Goal: Task Accomplishment & Management: Complete application form

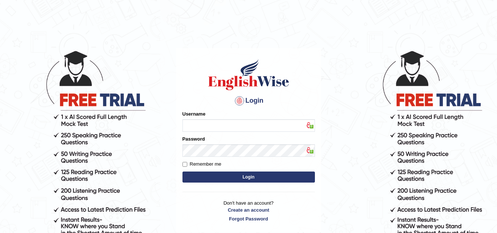
type input "Marzieh1988"
click at [256, 176] on button "Login" at bounding box center [248, 176] width 132 height 11
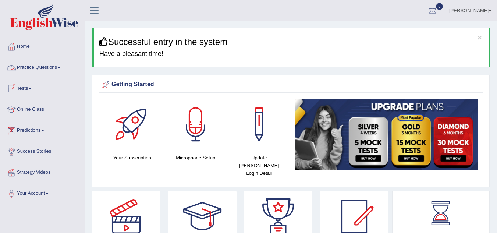
click at [64, 65] on link "Practice Questions" at bounding box center [42, 66] width 84 height 18
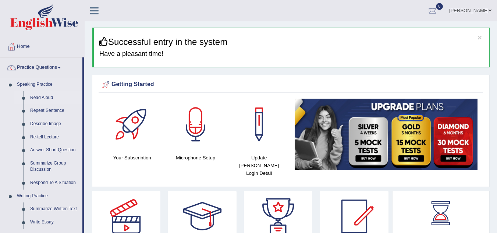
click at [43, 97] on link "Read Aloud" at bounding box center [55, 97] width 56 height 13
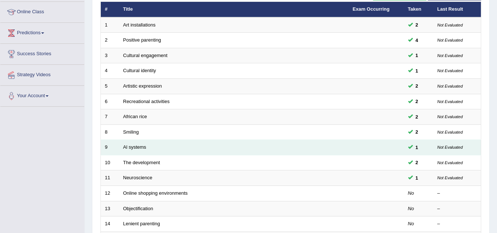
scroll to position [147, 0]
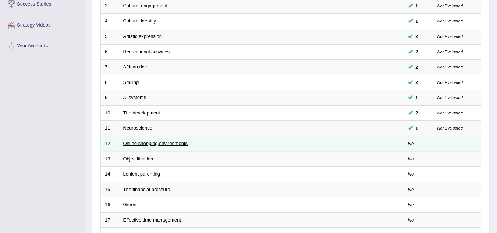
click at [184, 142] on link "Online shopping environments" at bounding box center [155, 143] width 65 height 6
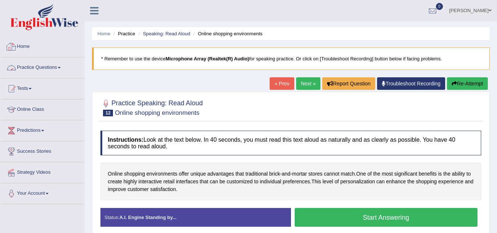
click at [30, 48] on link "Home" at bounding box center [42, 45] width 84 height 18
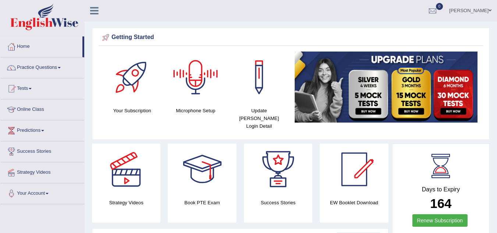
click at [195, 83] on div at bounding box center [195, 76] width 51 height 51
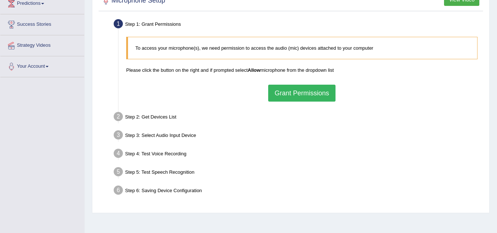
scroll to position [153, 0]
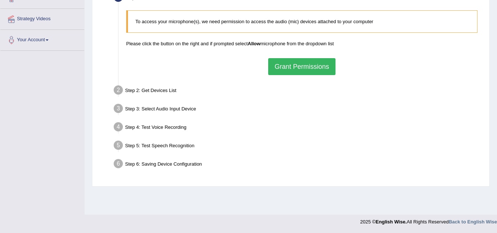
click at [298, 67] on button "Grant Permissions" at bounding box center [301, 66] width 67 height 17
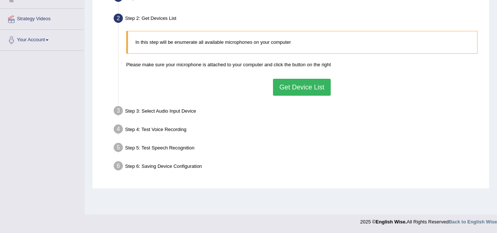
click at [304, 89] on button "Get Device List" at bounding box center [301, 87] width 57 height 17
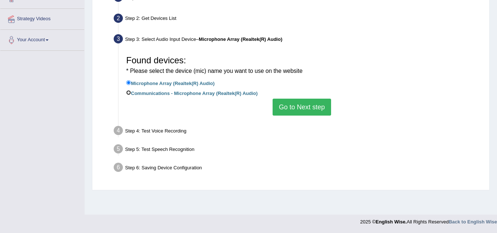
click at [128, 92] on input "Communications - Microphone Array (Realtek(R) Audio)" at bounding box center [128, 92] width 5 height 5
radio input "true"
click at [309, 109] on button "Go to Next step" at bounding box center [301, 107] width 58 height 17
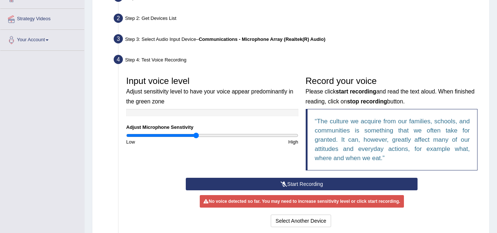
click at [289, 184] on button "Start Recording" at bounding box center [302, 184] width 232 height 13
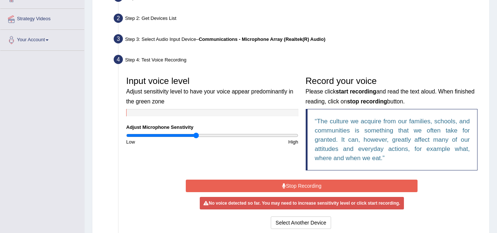
click at [289, 183] on button "Stop Recording" at bounding box center [302, 185] width 232 height 13
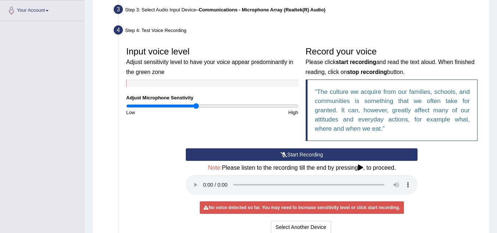
scroll to position [265, 0]
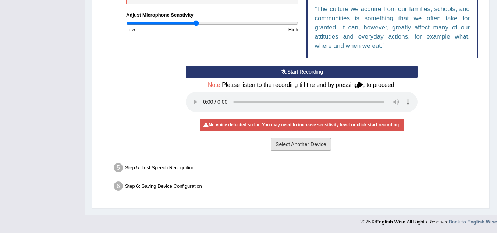
click at [291, 144] on button "Select Another Device" at bounding box center [301, 144] width 60 height 13
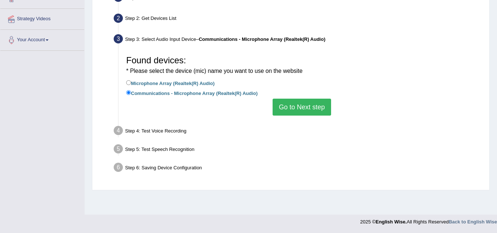
scroll to position [153, 0]
click at [128, 82] on input "Microphone Array (Realtek(R) Audio)" at bounding box center [128, 82] width 5 height 5
radio input "true"
click at [294, 112] on button "Go to Next step" at bounding box center [301, 107] width 58 height 17
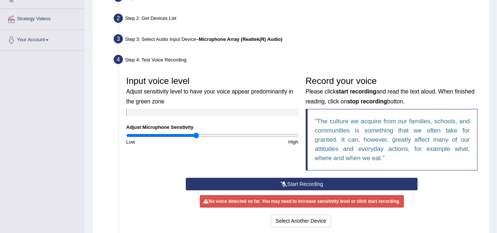
click at [297, 184] on button "Start Recording" at bounding box center [302, 184] width 232 height 13
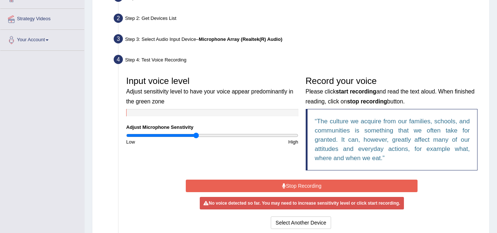
click at [295, 187] on button "Stop Recording" at bounding box center [302, 185] width 232 height 13
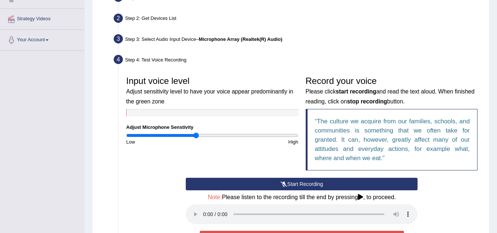
click at [297, 183] on button "Start Recording" at bounding box center [302, 184] width 232 height 13
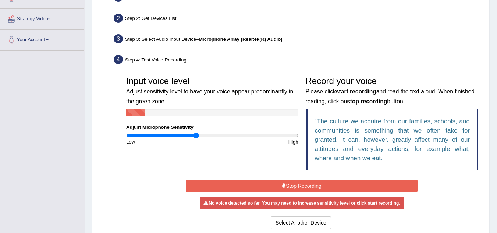
click at [297, 183] on button "Stop Recording" at bounding box center [302, 185] width 232 height 13
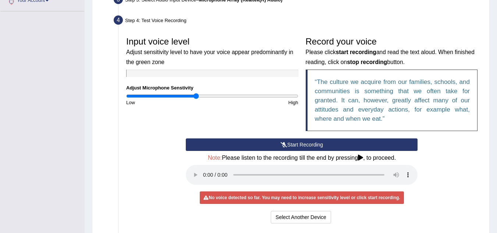
scroll to position [192, 0]
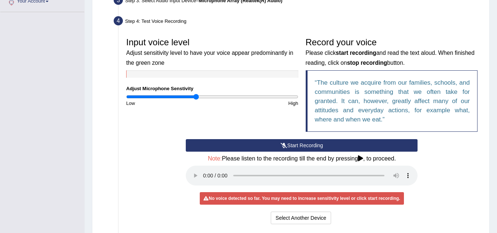
click at [314, 147] on button "Start Recording" at bounding box center [302, 145] width 232 height 13
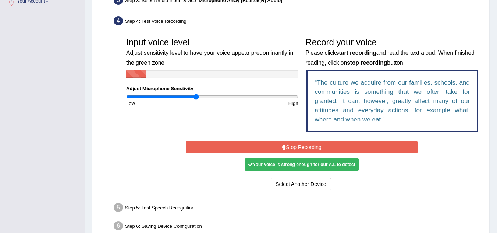
click at [312, 165] on div "Your voice is strong enough for our A.I. to detect" at bounding box center [302, 164] width 114 height 13
click at [309, 145] on button "Stop Recording" at bounding box center [302, 147] width 232 height 13
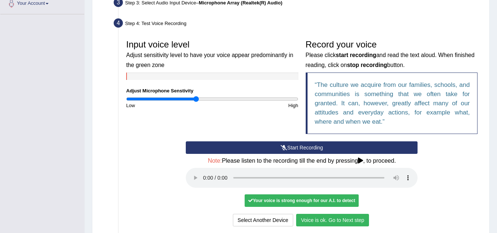
scroll to position [8, 0]
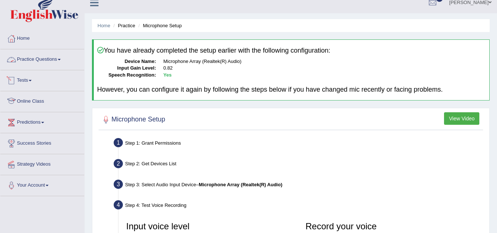
click at [60, 60] on link "Practice Questions" at bounding box center [42, 58] width 84 height 18
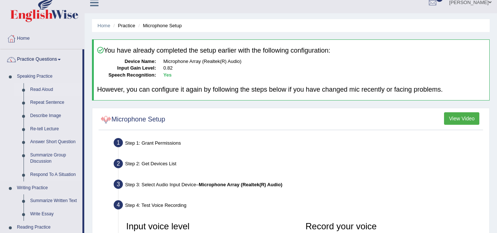
click at [46, 86] on link "Read Aloud" at bounding box center [55, 89] width 56 height 13
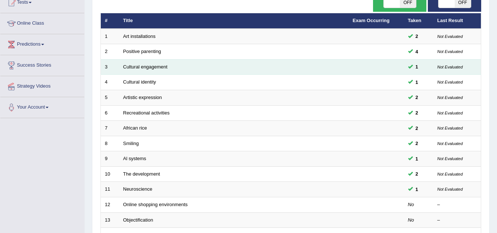
scroll to position [110, 0]
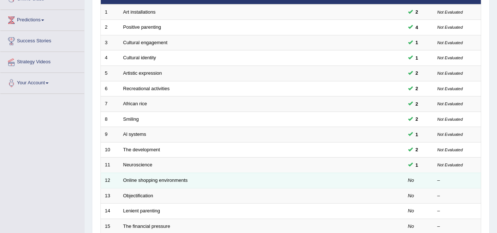
click at [199, 180] on td "Online shopping environments" at bounding box center [233, 179] width 229 height 15
click at [178, 181] on link "Online shopping environments" at bounding box center [155, 180] width 65 height 6
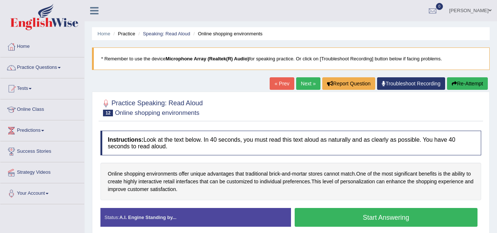
click at [382, 218] on button "Start Answering" at bounding box center [386, 217] width 183 height 19
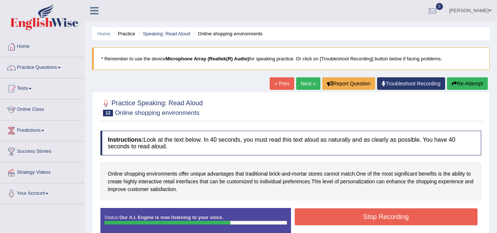
click at [364, 214] on button "Stop Recording" at bounding box center [386, 216] width 183 height 17
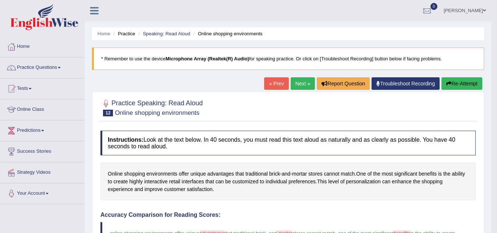
click at [459, 84] on button "Re-Attempt" at bounding box center [461, 83] width 41 height 13
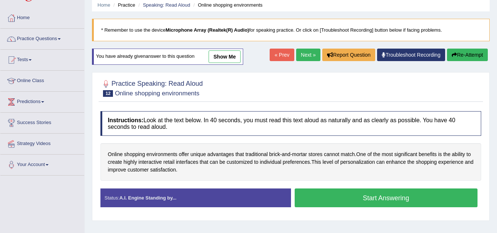
scroll to position [37, 0]
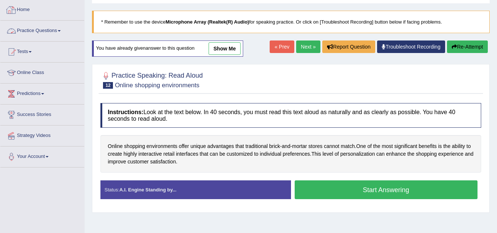
click at [48, 31] on link "Practice Questions" at bounding box center [42, 30] width 84 height 18
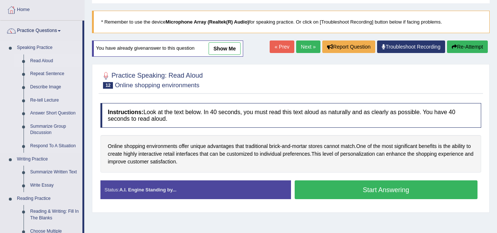
click at [44, 60] on link "Read Aloud" at bounding box center [55, 60] width 56 height 13
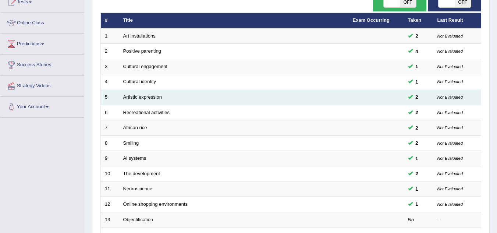
scroll to position [74, 0]
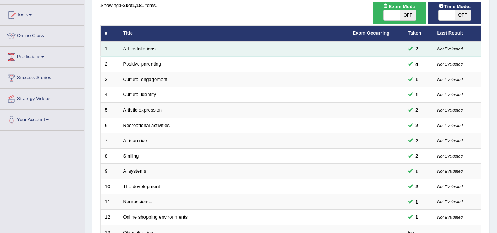
click at [140, 48] on link "Art installations" at bounding box center [139, 49] width 32 height 6
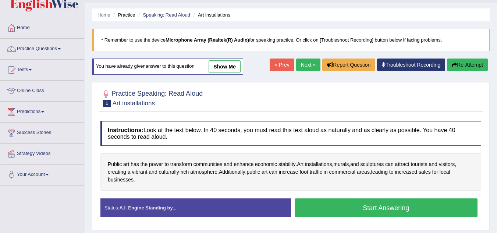
scroll to position [37, 0]
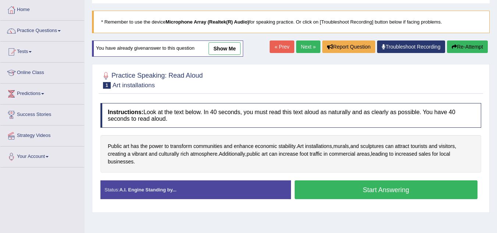
click at [377, 190] on button "Start Answering" at bounding box center [386, 189] width 183 height 19
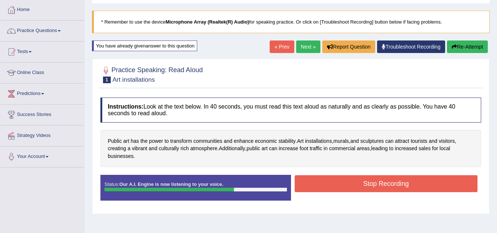
click at [363, 183] on button "Stop Recording" at bounding box center [386, 183] width 183 height 17
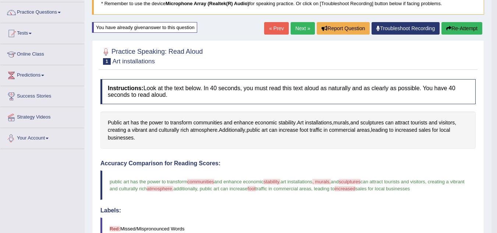
scroll to position [0, 0]
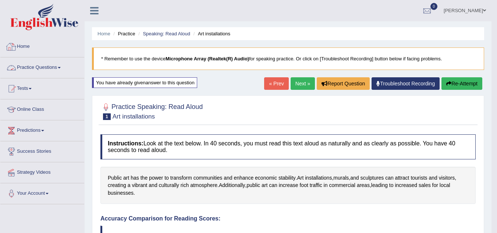
click at [39, 42] on link "Home" at bounding box center [42, 45] width 84 height 18
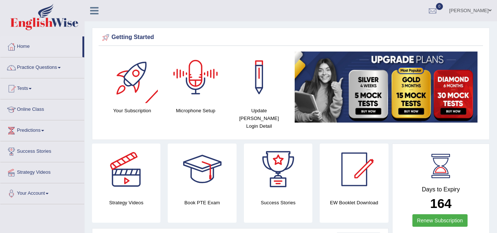
click at [197, 86] on div at bounding box center [195, 76] width 51 height 51
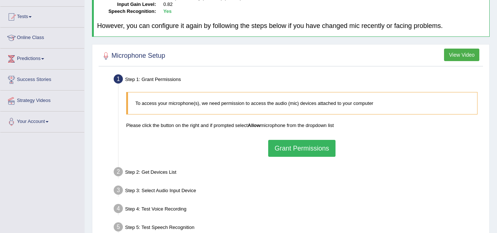
scroll to position [147, 0]
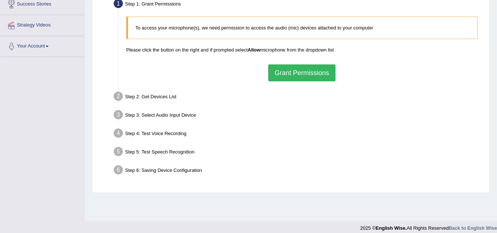
click at [293, 75] on button "Grant Permissions" at bounding box center [301, 72] width 67 height 17
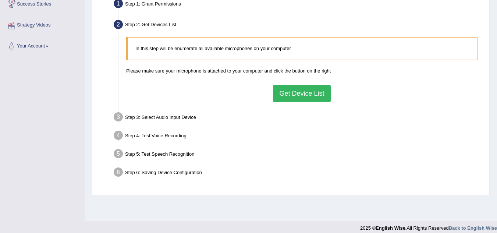
click at [293, 92] on button "Get Device List" at bounding box center [301, 93] width 57 height 17
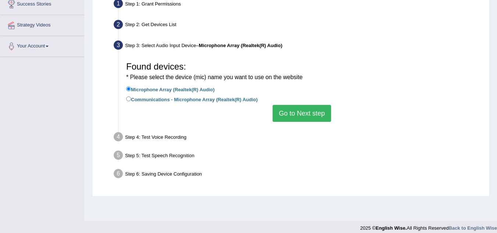
click at [303, 115] on button "Go to Next step" at bounding box center [301, 113] width 58 height 17
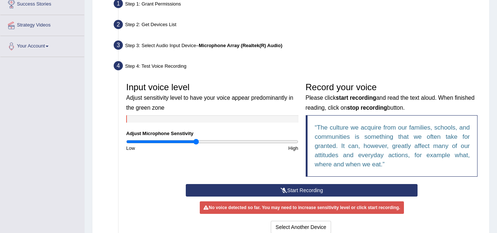
click at [292, 190] on button "Start Recording" at bounding box center [302, 190] width 232 height 13
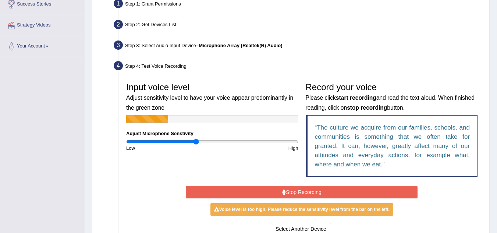
click at [276, 190] on button "Stop Recording" at bounding box center [302, 192] width 232 height 13
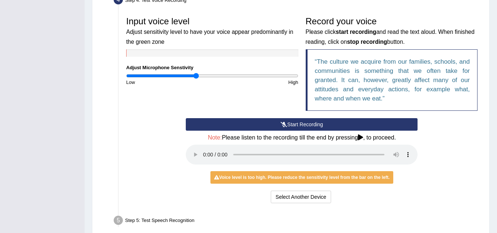
scroll to position [221, 0]
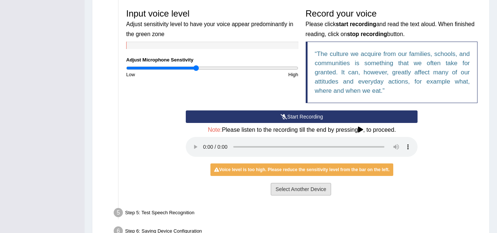
click at [295, 192] on button "Select Another Device" at bounding box center [301, 189] width 60 height 13
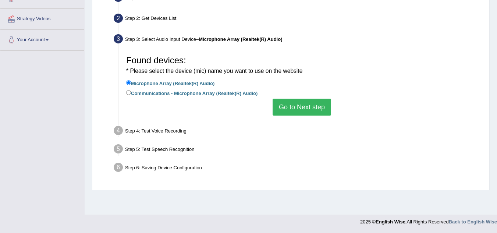
scroll to position [153, 0]
click at [301, 108] on button "Go to Next step" at bounding box center [301, 107] width 58 height 17
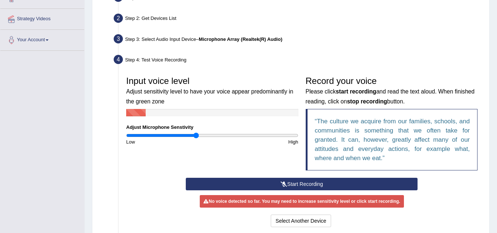
click at [268, 182] on button "Start Recording" at bounding box center [302, 184] width 232 height 13
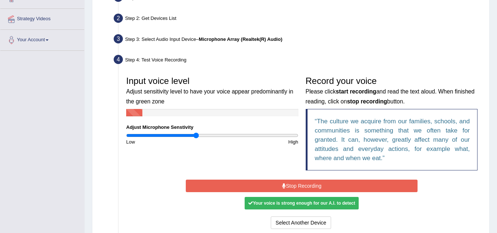
click at [271, 185] on button "Stop Recording" at bounding box center [302, 185] width 232 height 13
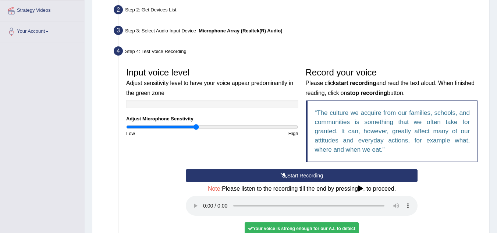
scroll to position [43, 0]
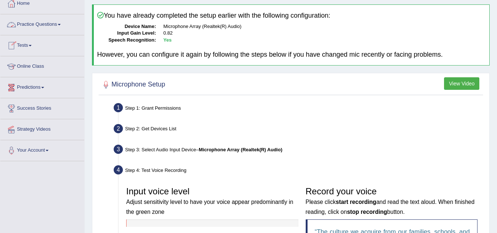
click at [53, 25] on link "Practice Questions" at bounding box center [42, 23] width 84 height 18
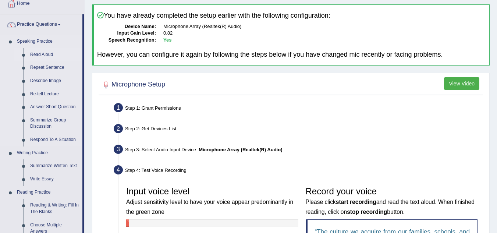
click at [52, 51] on link "Read Aloud" at bounding box center [55, 54] width 56 height 13
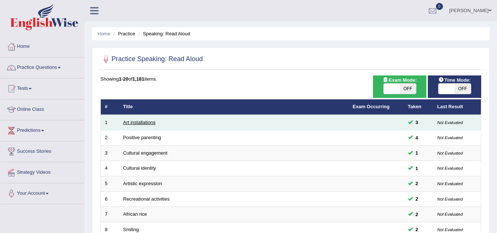
click at [142, 121] on link "Art installations" at bounding box center [139, 122] width 32 height 6
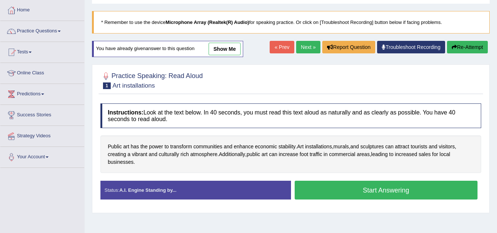
scroll to position [37, 0]
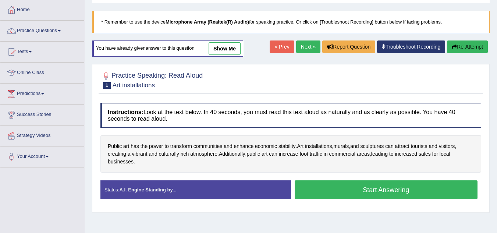
click at [377, 186] on button "Start Answering" at bounding box center [386, 189] width 183 height 19
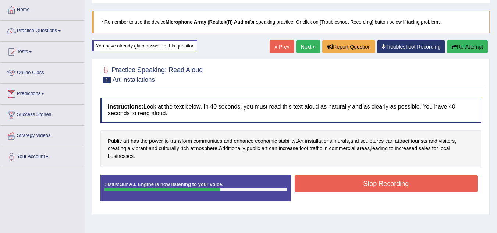
click at [369, 182] on button "Stop Recording" at bounding box center [386, 183] width 183 height 17
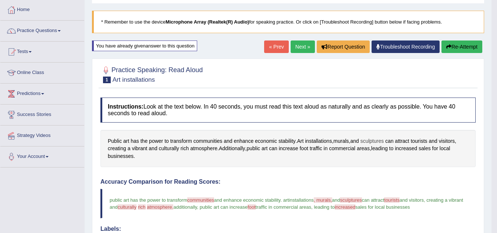
click at [378, 140] on span "sculptures" at bounding box center [372, 141] width 24 height 8
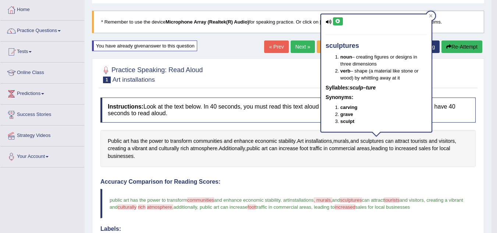
click at [338, 19] on icon at bounding box center [338, 21] width 6 height 4
click at [433, 16] on div at bounding box center [430, 15] width 9 height 9
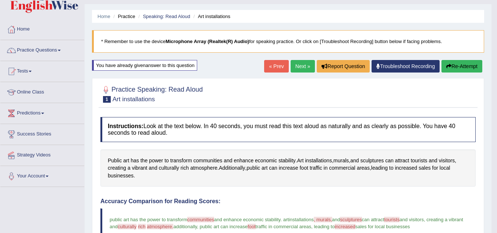
scroll to position [0, 0]
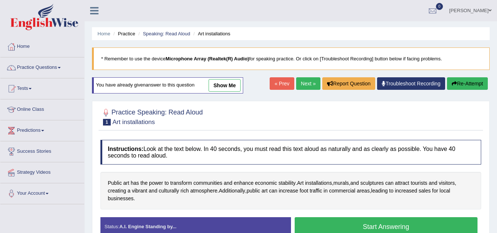
click at [219, 86] on link "show me" at bounding box center [224, 85] width 32 height 13
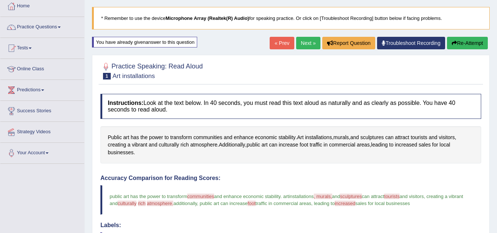
scroll to position [37, 0]
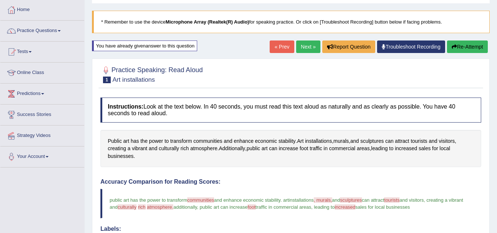
click at [61, 31] on span at bounding box center [59, 30] width 3 height 1
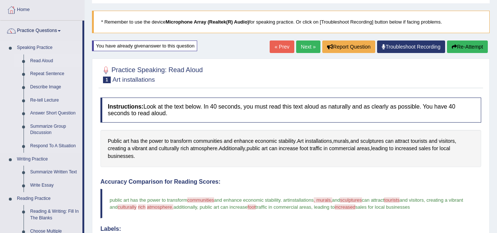
click at [50, 58] on link "Read Aloud" at bounding box center [55, 60] width 56 height 13
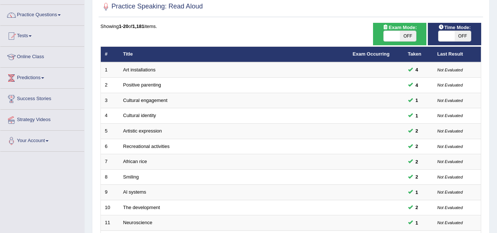
scroll to position [74, 0]
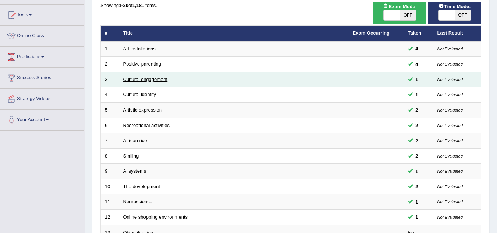
click at [160, 79] on link "Cultural engagement" at bounding box center [145, 79] width 44 height 6
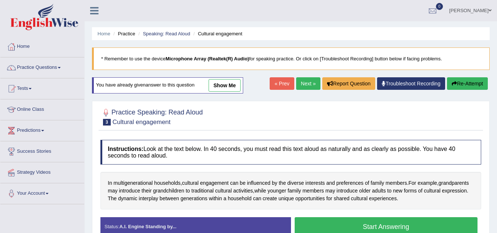
click at [230, 80] on link "show me" at bounding box center [224, 85] width 32 height 13
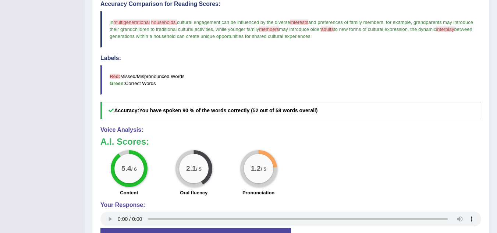
scroll to position [221, 0]
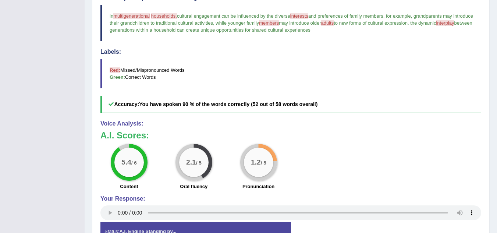
drag, startPoint x: 349, startPoint y: 31, endPoint x: 130, endPoint y: 21, distance: 219.4
click at [131, 21] on blockquote "in multigenerational multi households, generational household cultural engageme…" at bounding box center [290, 23] width 381 height 36
drag, startPoint x: 106, startPoint y: 13, endPoint x: 143, endPoint y: 39, distance: 45.6
click at [143, 39] on blockquote "in multigenerational multi households, generational household cultural engageme…" at bounding box center [290, 23] width 381 height 36
drag, startPoint x: 149, startPoint y: 104, endPoint x: 246, endPoint y: 110, distance: 98.0
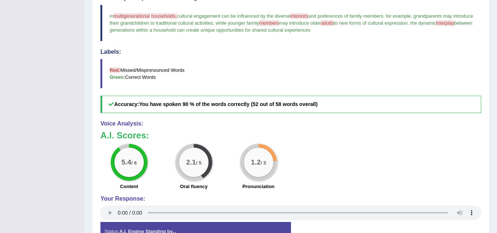
click at [230, 110] on h5 "Accuracy: You have spoken 90 % of the words correctly (52 out of 58 words overa…" at bounding box center [290, 104] width 381 height 17
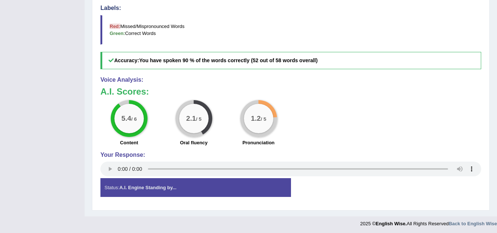
scroll to position [266, 0]
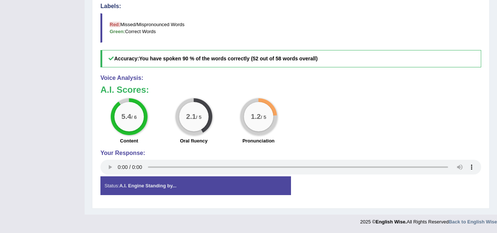
click at [168, 185] on strong "A.I. Engine Standing by..." at bounding box center [147, 186] width 57 height 6
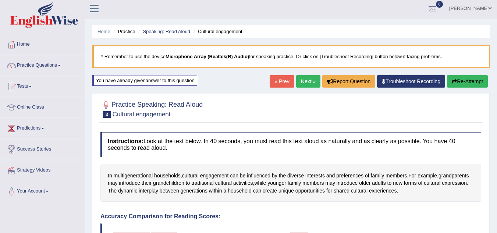
scroll to position [0, 0]
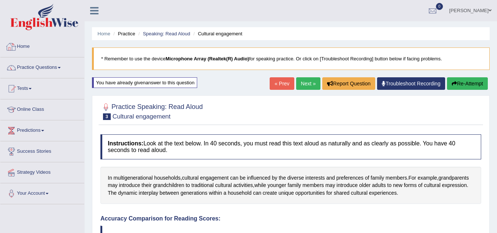
click at [42, 68] on link "Practice Questions" at bounding box center [42, 66] width 84 height 18
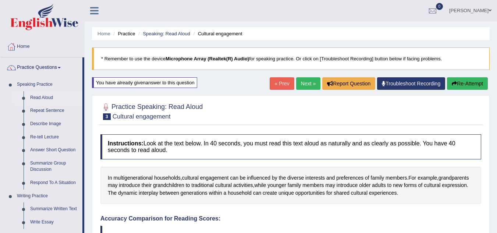
click at [42, 97] on link "Read Aloud" at bounding box center [55, 97] width 56 height 13
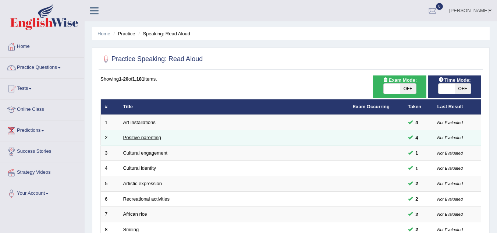
click at [148, 135] on link "Positive parenting" at bounding box center [142, 138] width 38 height 6
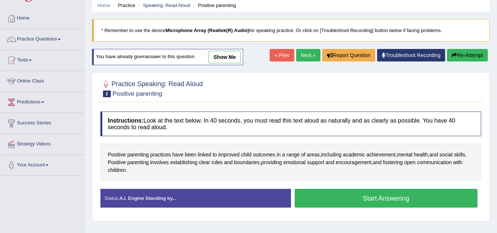
scroll to position [37, 0]
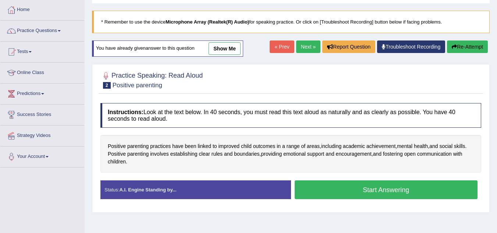
click at [236, 50] on link "show me" at bounding box center [224, 48] width 32 height 13
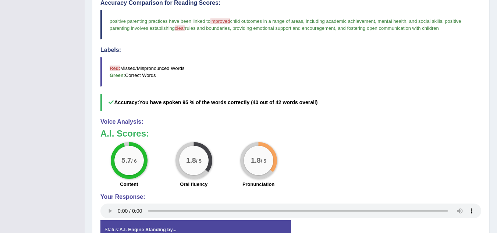
scroll to position [74, 0]
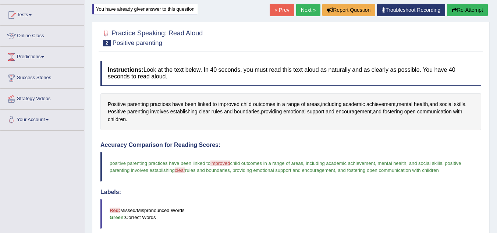
click at [471, 11] on button "Re-Attempt" at bounding box center [467, 10] width 41 height 13
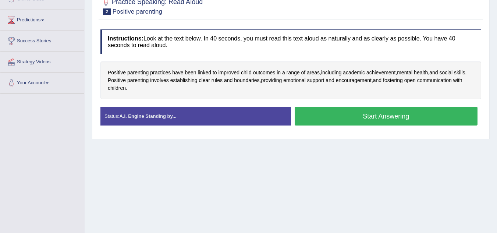
click at [385, 113] on button "Start Answering" at bounding box center [386, 116] width 183 height 19
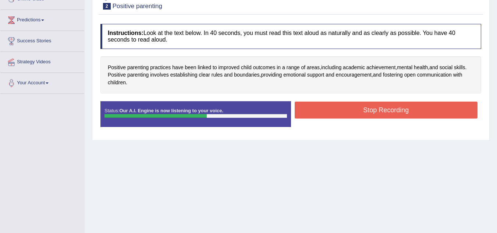
click at [377, 106] on button "Stop Recording" at bounding box center [386, 109] width 183 height 17
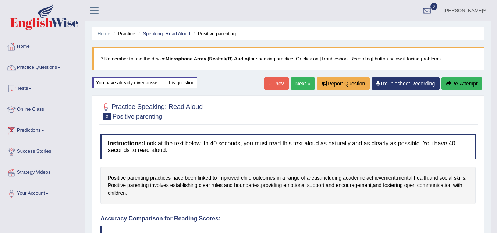
click at [57, 67] on link "Practice Questions" at bounding box center [42, 66] width 84 height 18
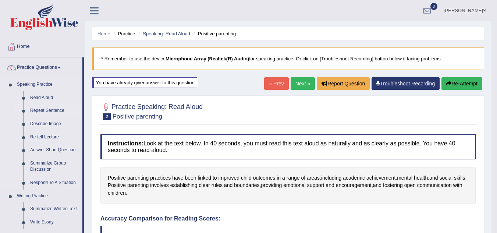
click at [49, 109] on link "Repeat Sentence" at bounding box center [55, 110] width 56 height 13
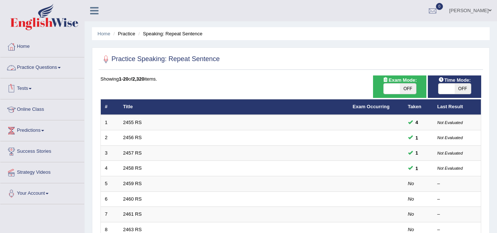
click at [60, 68] on link "Practice Questions" at bounding box center [42, 66] width 84 height 18
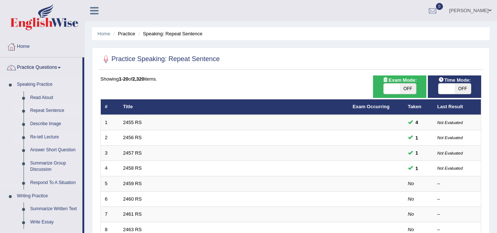
click at [51, 135] on link "Re-tell Lecture" at bounding box center [55, 137] width 56 height 13
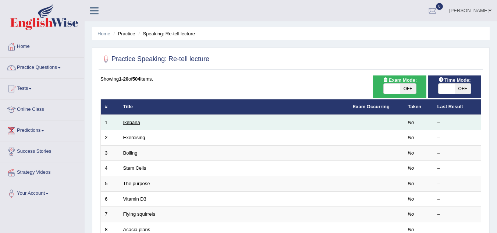
click at [134, 123] on link "Ikebana" at bounding box center [131, 122] width 17 height 6
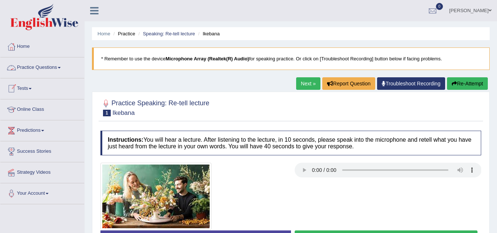
click at [64, 67] on link "Practice Questions" at bounding box center [42, 66] width 84 height 18
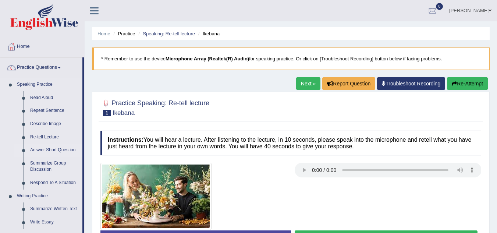
click at [57, 149] on link "Answer Short Question" at bounding box center [55, 149] width 56 height 13
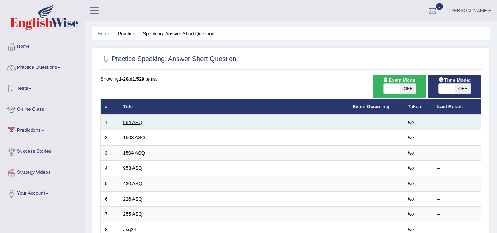
click at [134, 122] on link "954 ASQ" at bounding box center [132, 122] width 19 height 6
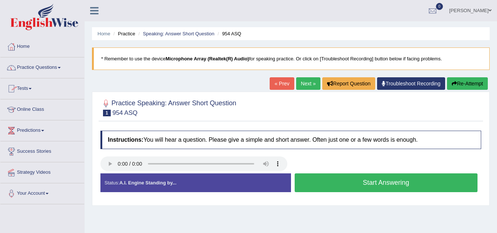
click at [60, 67] on link "Practice Questions" at bounding box center [42, 66] width 84 height 18
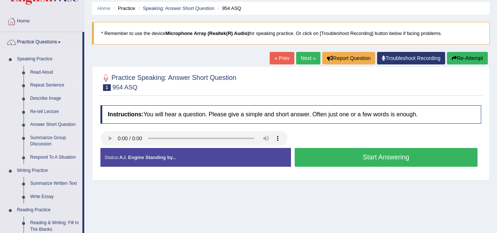
scroll to position [37, 0]
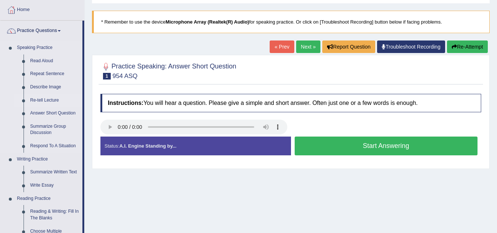
click at [48, 99] on link "Re-tell Lecture" at bounding box center [55, 100] width 56 height 13
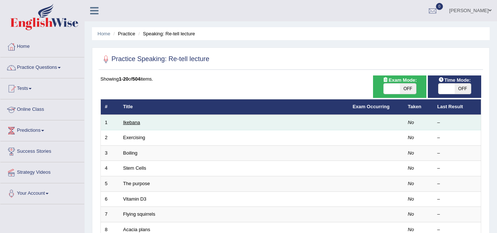
click at [133, 125] on link "Ikebana" at bounding box center [131, 122] width 17 height 6
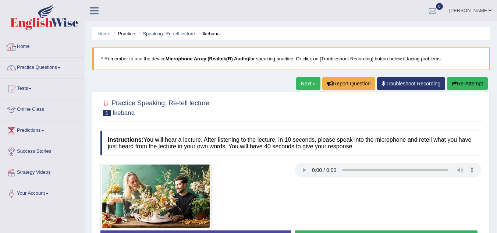
click at [60, 64] on link "Practice Questions" at bounding box center [42, 66] width 84 height 18
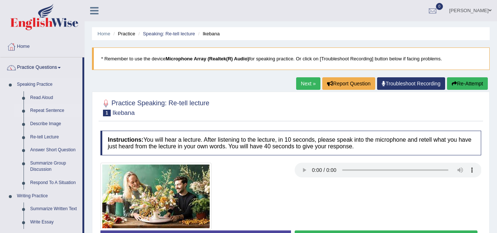
scroll to position [37, 0]
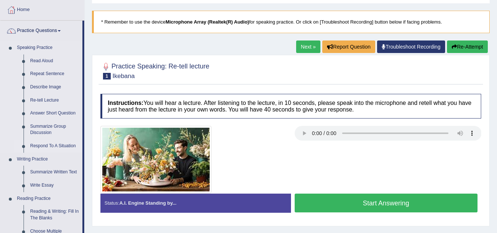
click at [55, 145] on link "Respond To A Situation" at bounding box center [55, 145] width 56 height 13
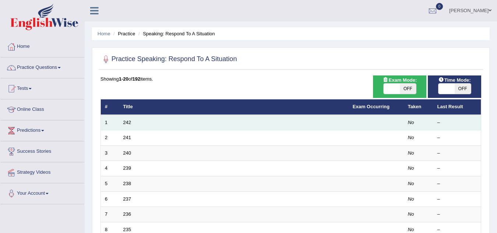
click at [138, 122] on td "242" at bounding box center [233, 122] width 229 height 15
click at [125, 122] on link "242" at bounding box center [127, 122] width 8 height 6
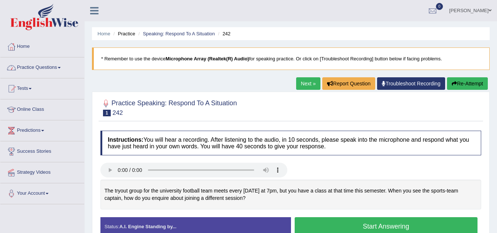
click at [60, 65] on link "Practice Questions" at bounding box center [42, 66] width 84 height 18
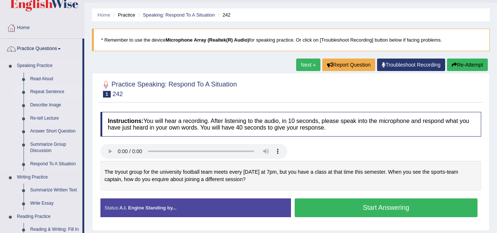
scroll to position [74, 0]
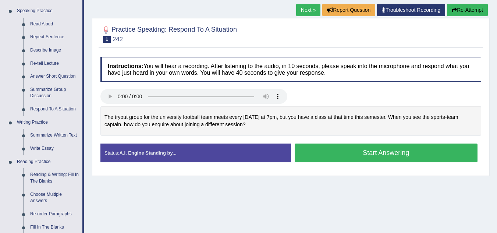
drag, startPoint x: 106, startPoint y: 115, endPoint x: 173, endPoint y: 123, distance: 67.7
click at [173, 123] on div "The tryout group for the university football team meets every Wednesday at 7pm,…" at bounding box center [290, 121] width 381 height 30
click at [57, 33] on link "Repeat Sentence" at bounding box center [55, 37] width 56 height 13
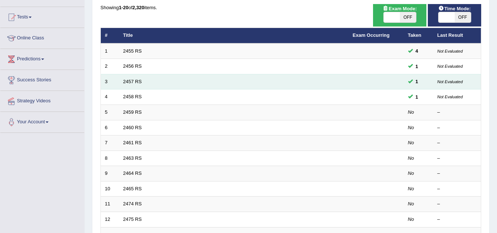
scroll to position [74, 0]
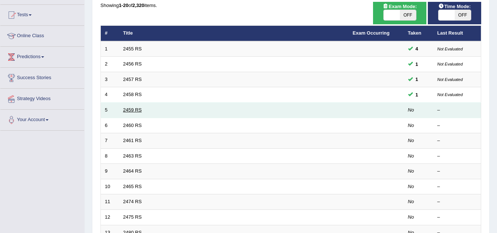
click at [131, 108] on link "2459 RS" at bounding box center [132, 110] width 19 height 6
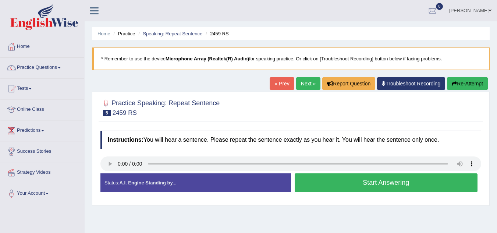
click at [336, 179] on button "Start Answering" at bounding box center [386, 182] width 183 height 19
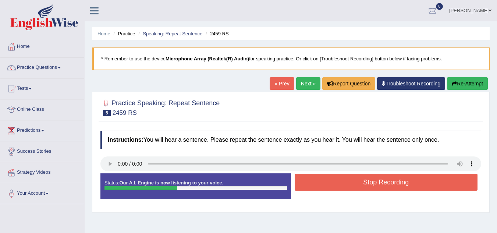
click at [359, 181] on button "Stop Recording" at bounding box center [386, 182] width 183 height 17
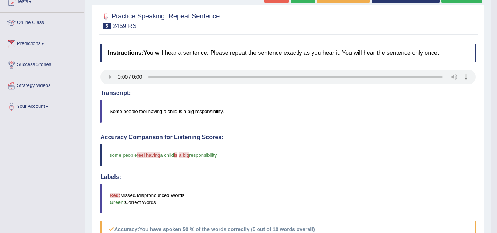
scroll to position [74, 0]
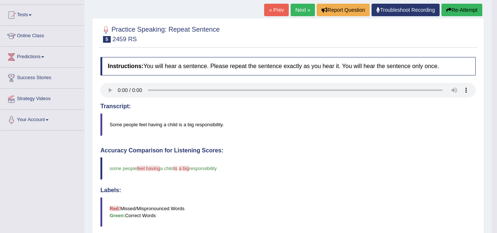
click at [451, 13] on button "Re-Attempt" at bounding box center [461, 10] width 41 height 13
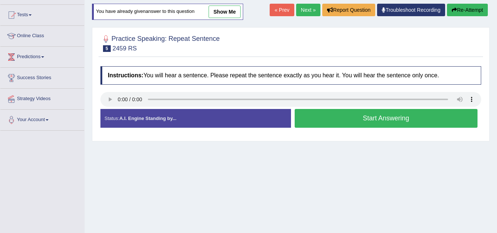
click at [378, 120] on button "Start Answering" at bounding box center [386, 118] width 183 height 19
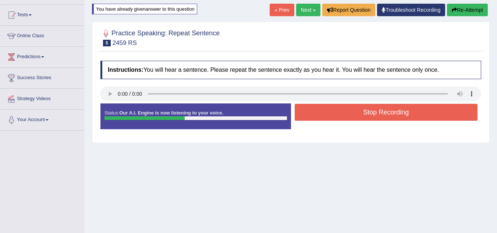
click at [352, 113] on button "Stop Recording" at bounding box center [386, 112] width 183 height 17
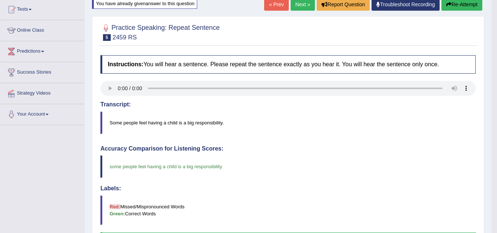
scroll to position [37, 0]
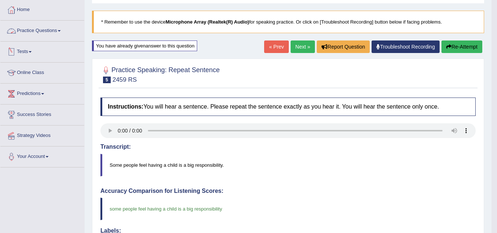
click at [60, 29] on link "Practice Questions" at bounding box center [42, 30] width 84 height 18
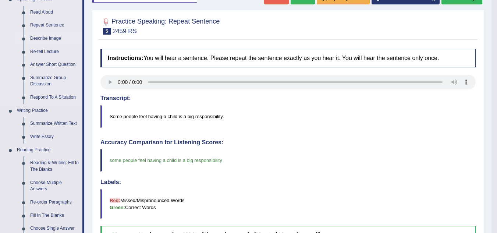
scroll to position [74, 0]
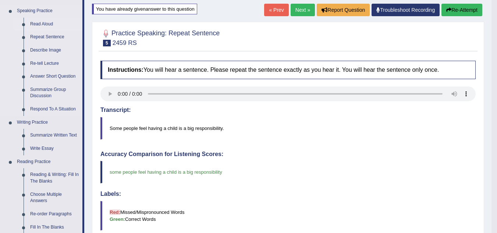
click at [47, 24] on link "Read Aloud" at bounding box center [55, 24] width 56 height 13
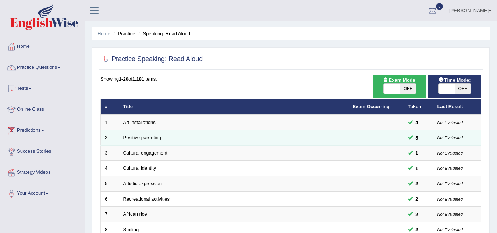
click at [150, 138] on link "Positive parenting" at bounding box center [142, 138] width 38 height 6
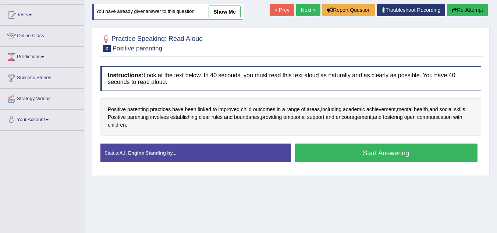
scroll to position [37, 0]
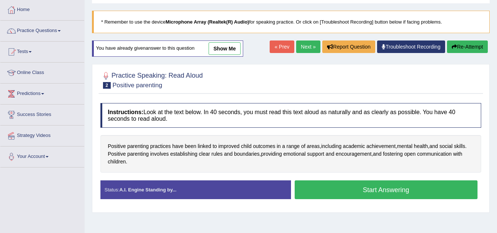
click at [60, 30] on link "Practice Questions" at bounding box center [42, 30] width 84 height 18
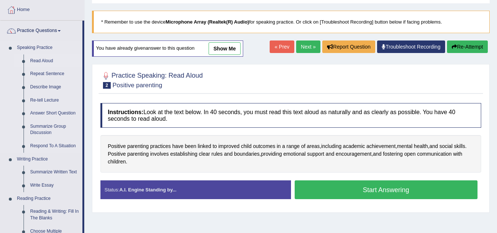
click at [48, 56] on link "Read Aloud" at bounding box center [55, 60] width 56 height 13
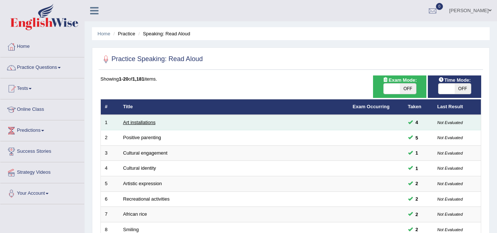
click at [148, 121] on link "Art installations" at bounding box center [139, 122] width 32 height 6
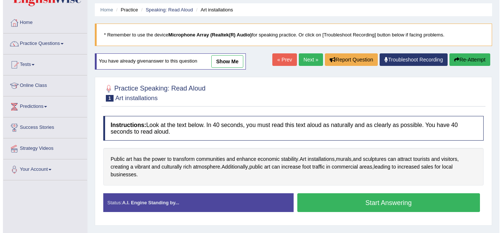
scroll to position [37, 0]
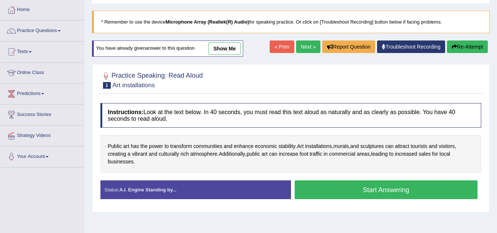
click at [358, 188] on button "Start Answering" at bounding box center [386, 189] width 183 height 19
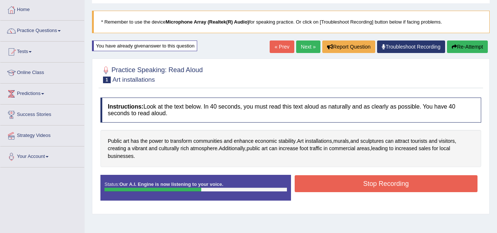
click at [346, 183] on button "Stop Recording" at bounding box center [386, 183] width 183 height 17
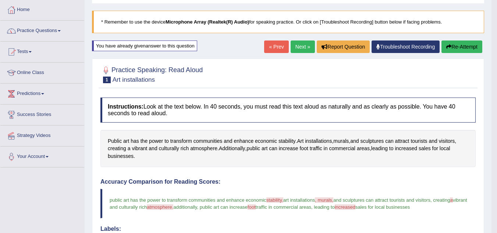
click at [60, 28] on link "Practice Questions" at bounding box center [42, 30] width 84 height 18
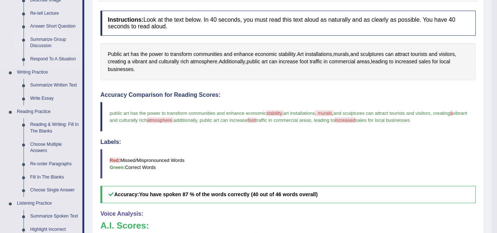
scroll to position [147, 0]
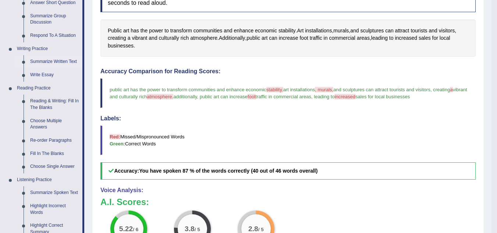
click at [70, 61] on link "Summarize Written Text" at bounding box center [55, 61] width 56 height 13
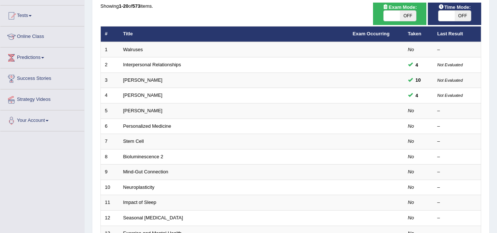
scroll to position [74, 0]
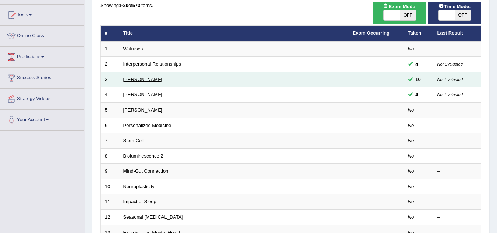
click at [135, 81] on link "[PERSON_NAME]" at bounding box center [142, 79] width 39 height 6
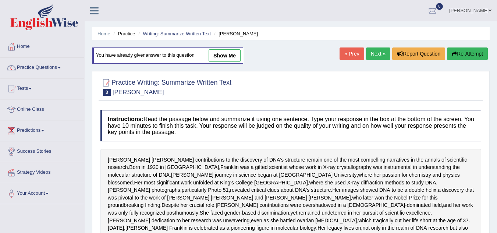
click at [227, 57] on link "show me" at bounding box center [224, 55] width 32 height 13
type textarea "The passage outlines Rosalind Franklin's contribution to the discovery of DNA's…"
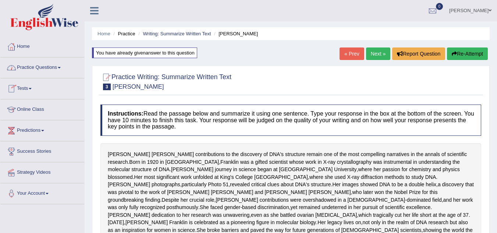
click at [61, 65] on link "Practice Questions" at bounding box center [42, 66] width 84 height 18
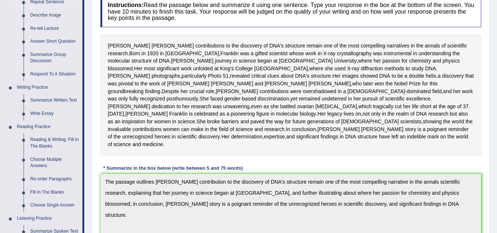
scroll to position [110, 0]
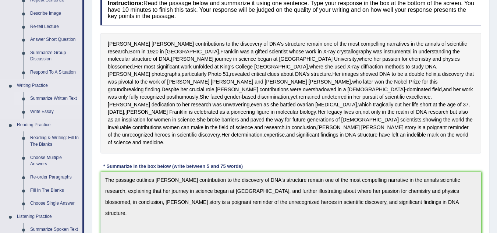
click at [60, 95] on link "Summarize Written Text" at bounding box center [55, 98] width 56 height 13
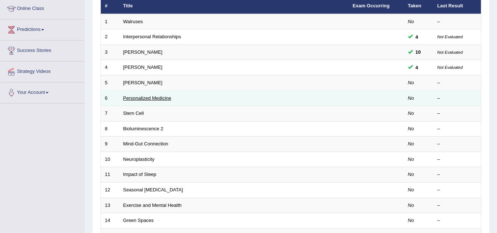
scroll to position [110, 0]
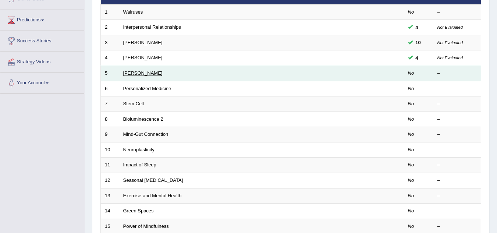
click at [146, 72] on link "Elizabeth Blackwell" at bounding box center [142, 73] width 39 height 6
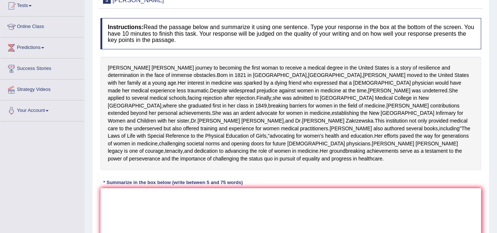
scroll to position [119, 0]
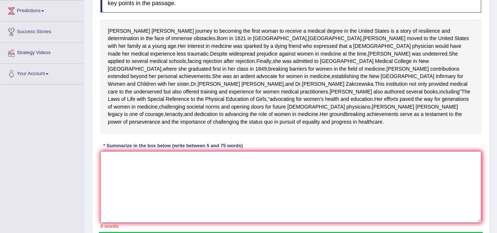
click at [152, 190] on textarea at bounding box center [290, 186] width 381 height 71
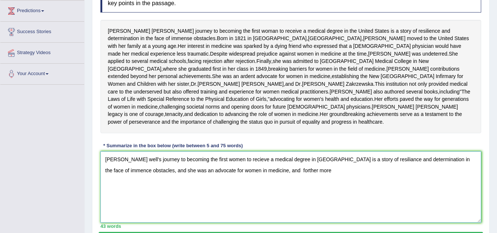
click at [293, 200] on textarea "Elizabeth Balck well's journey to becoming the first women to recieve a medical…" at bounding box center [290, 186] width 381 height 71
click at [308, 200] on textarea "Elizabeth Balck well's journey to becoming the first women to recieve a medical…" at bounding box center [290, 186] width 381 height 71
click at [281, 200] on textarea "Elizabeth Balck well's journey to becoming the first women to recieve a medical…" at bounding box center [290, 186] width 381 height 71
drag, startPoint x: 306, startPoint y: 201, endPoint x: 277, endPoint y: 198, distance: 29.6
click at [277, 198] on textarea "Elizabeth Balck well's journey to becoming the first women to recieve a medical…" at bounding box center [290, 186] width 381 height 71
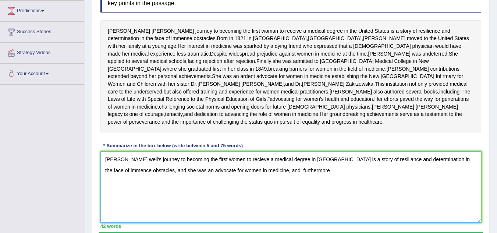
click at [277, 198] on textarea "Elizabeth Balck well's journey to becoming the first women to recieve a medical…" at bounding box center [290, 186] width 381 height 71
click at [303, 200] on textarea "Elizabeth Balck well's journey to becoming the first women to recieve a medical…" at bounding box center [290, 186] width 381 height 71
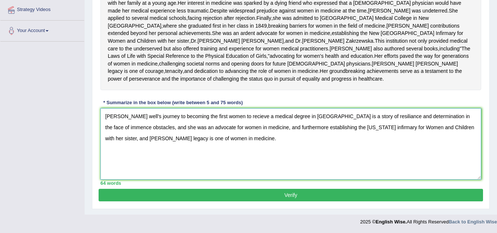
scroll to position [193, 0]
click at [142, 116] on textarea "Elizabeth Balck well's journey to becoming the first women to recieve a medical…" at bounding box center [290, 143] width 381 height 71
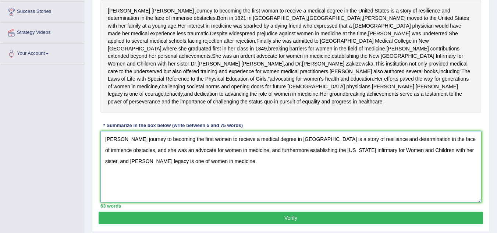
scroll to position [156, 0]
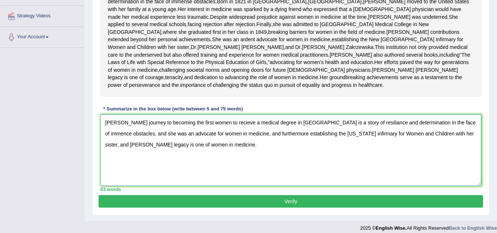
click at [134, 153] on textarea "Elizabeth Balckwell's journey to becoming the first women to recieve a medical …" at bounding box center [290, 149] width 381 height 71
click at [254, 154] on textarea "Elizabeth Blackwell's journey to becoming the first women to recieve a medical …" at bounding box center [290, 149] width 381 height 71
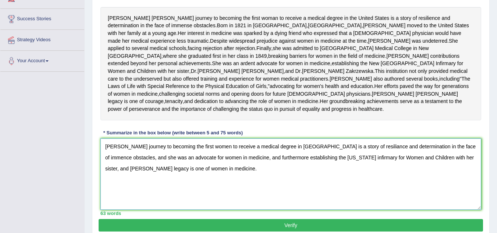
scroll to position [119, 0]
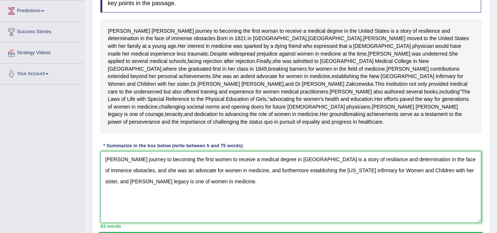
click at [390, 190] on textarea "Elizabeth Blackwell's journey to becoming the first women to receive a medical …" at bounding box center [290, 186] width 381 height 71
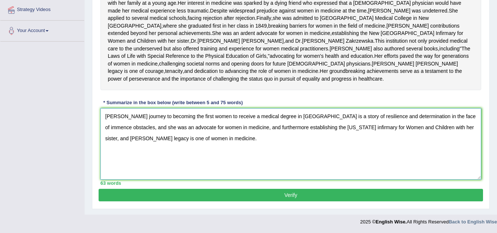
scroll to position [193, 0]
type textarea "Elizabeth Blackwell's journey to becoming the first women to receive a medical …"
click at [318, 195] on button "Verify" at bounding box center [291, 195] width 384 height 13
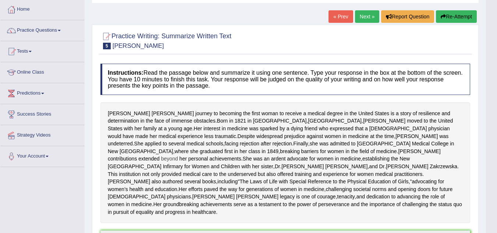
scroll to position [27, 0]
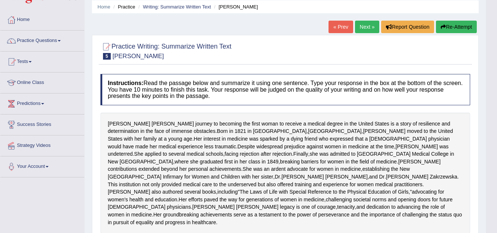
click at [363, 25] on link "Next »" at bounding box center [367, 27] width 24 height 13
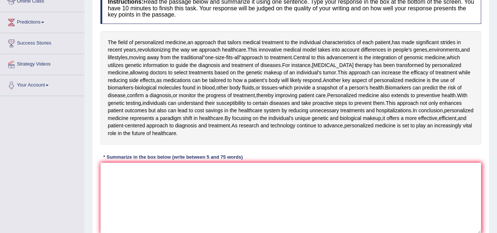
scroll to position [110, 0]
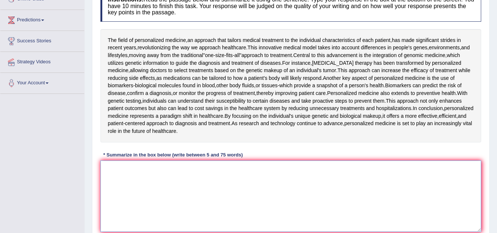
click at [179, 173] on textarea at bounding box center [290, 195] width 381 height 71
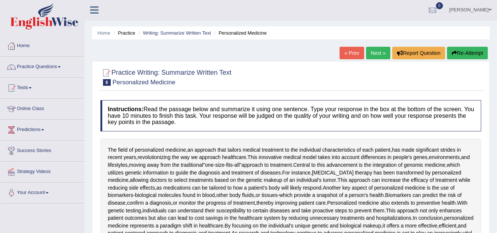
scroll to position [0, 0]
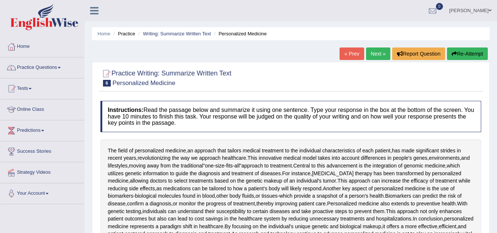
click at [59, 66] on link "Practice Questions" at bounding box center [42, 66] width 84 height 18
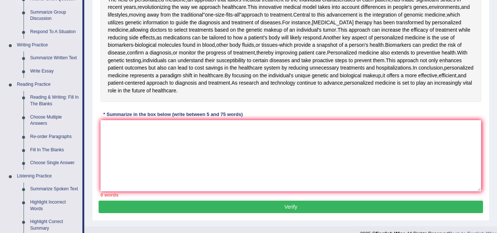
scroll to position [184, 0]
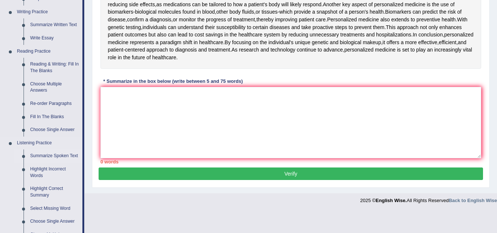
click at [57, 155] on link "Summarize Spoken Text" at bounding box center [55, 155] width 56 height 13
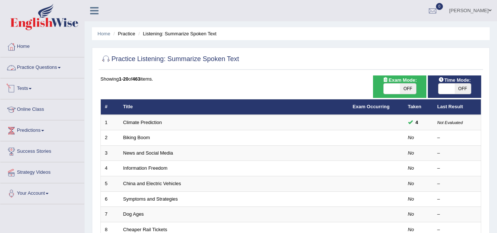
click at [62, 66] on link "Practice Questions" at bounding box center [42, 66] width 84 height 18
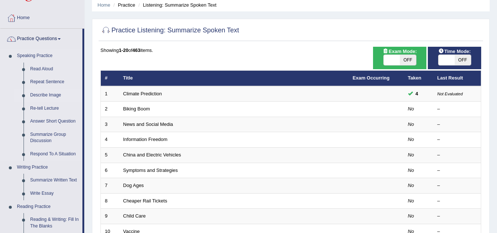
scroll to position [74, 0]
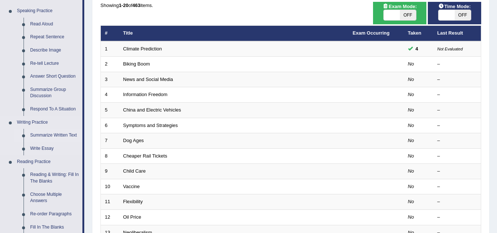
click at [62, 133] on link "Summarize Written Text" at bounding box center [55, 135] width 56 height 13
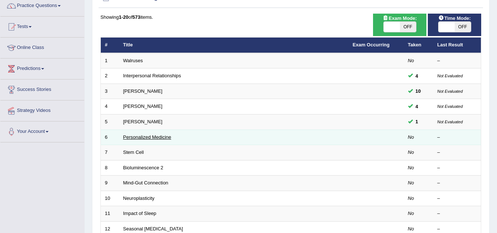
scroll to position [74, 0]
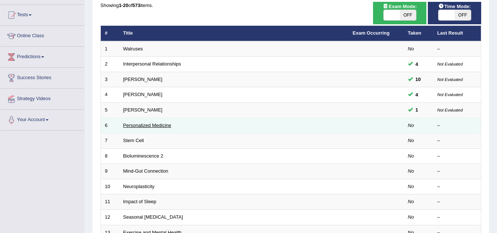
click at [148, 124] on link "Personalized Medicine" at bounding box center [147, 125] width 48 height 6
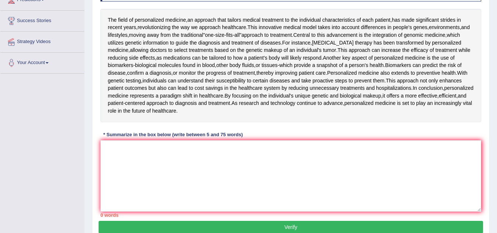
scroll to position [126, 0]
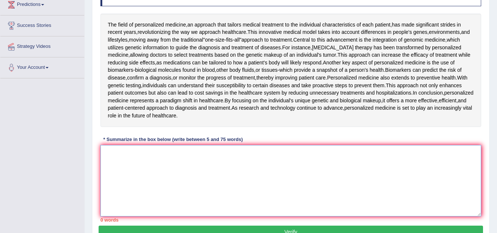
click at [151, 154] on textarea at bounding box center [290, 180] width 381 height 71
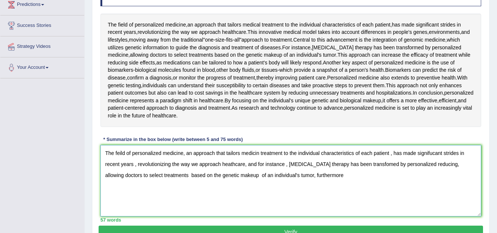
click at [279, 175] on textarea "The feild of personalized medicine, an approach that tailors medicin treatment …" at bounding box center [290, 180] width 381 height 71
click at [317, 176] on textarea "The feild of personalized medicine, an approach that tailors medicin treatment …" at bounding box center [290, 180] width 381 height 71
drag, startPoint x: 442, startPoint y: 177, endPoint x: 104, endPoint y: 153, distance: 338.4
click at [104, 153] on textarea "The feild of personalized medicine, an approach that tailors medicin treatment …" at bounding box center [290, 180] width 381 height 71
click at [218, 165] on textarea "The feild of personalized medicine, an approach that tailors medicin treatment …" at bounding box center [290, 180] width 381 height 71
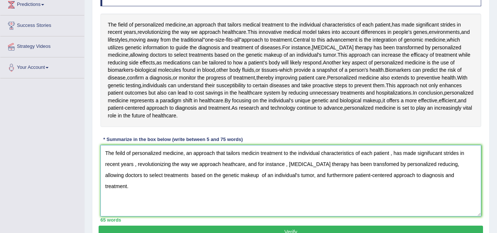
drag, startPoint x: 220, startPoint y: 164, endPoint x: 200, endPoint y: 166, distance: 20.3
click at [200, 166] on textarea "The feild of personalized medicine, an approach that tailors medicin treatment …" at bounding box center [290, 180] width 381 height 71
paste textarea "Procedure"
click at [200, 164] on textarea "The feild of personalized medicine, an approach that tailors medicin treatment …" at bounding box center [290, 180] width 381 height 71
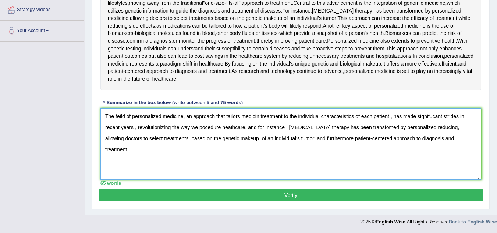
type textarea "The feild of personalized medicine, an approach that tailors medicin treatment …"
click at [308, 196] on button "Verify" at bounding box center [291, 195] width 384 height 13
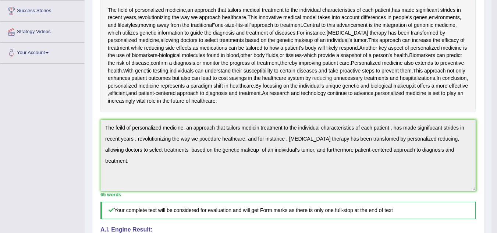
scroll to position [147, 0]
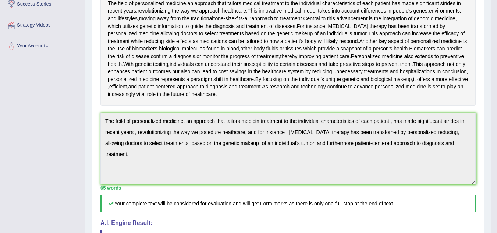
click at [480, 161] on div "Practice Writing: Summarize Written Text 6 Personalized Medicine Instructions: …" at bounding box center [288, 148] width 392 height 467
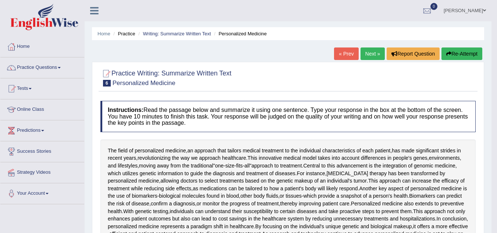
click at [456, 54] on button "Re-Attempt" at bounding box center [461, 53] width 41 height 13
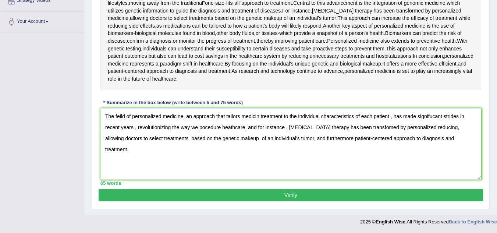
click at [121, 116] on textarea "The feild of personalized medicine, an approach that tailors medicin treatment …" at bounding box center [290, 143] width 381 height 71
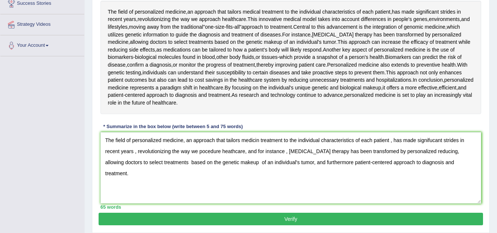
scroll to position [135, 0]
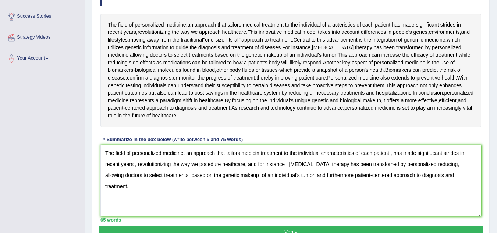
click at [258, 153] on textarea "The field of personalized medicine, an approach that tailors medicin treatment …" at bounding box center [290, 180] width 381 height 71
click at [201, 164] on textarea "The field of personalized medicine, an approach that tailors medicine treatment…" at bounding box center [290, 180] width 381 height 71
click at [232, 164] on textarea "The field of personalized medicine, an approach that tailors medicine treatment…" at bounding box center [290, 180] width 381 height 71
click at [365, 164] on textarea "The field of personalized medicine, an approach that tailors medicine treatment…" at bounding box center [290, 180] width 381 height 71
click at [224, 176] on textarea "The field of personalized medicine, an approach that tailors medicine treatment…" at bounding box center [290, 180] width 381 height 71
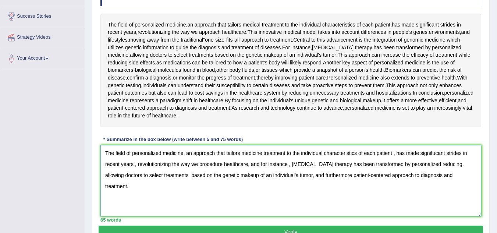
click at [332, 175] on textarea "The field of personalized medicine, an approach that tailors medicine treatment…" at bounding box center [290, 180] width 381 height 71
click at [152, 175] on textarea "The field of personalized medicine, an approach that tailors medicine treatment…" at bounding box center [290, 180] width 381 height 71
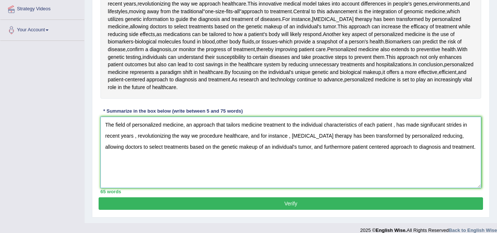
scroll to position [172, 0]
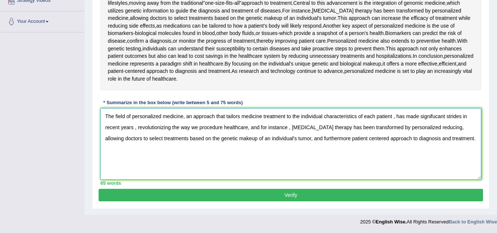
type textarea "The field of personalized medicine, an approach that tailors medicine treatment…"
click at [280, 194] on button "Verify" at bounding box center [291, 195] width 384 height 13
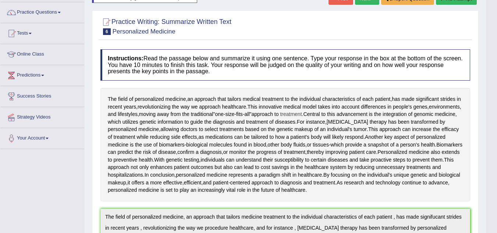
scroll to position [0, 0]
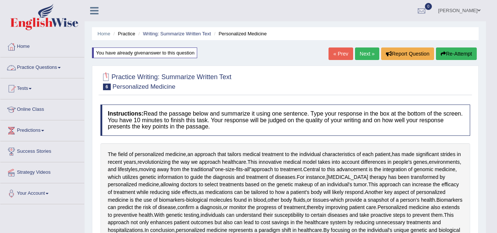
click at [59, 66] on link "Practice Questions" at bounding box center [42, 66] width 84 height 18
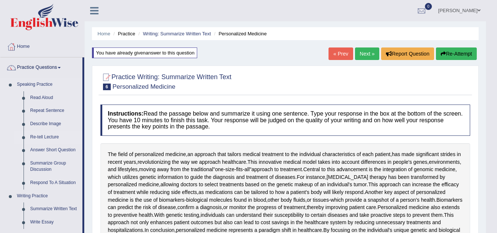
scroll to position [74, 0]
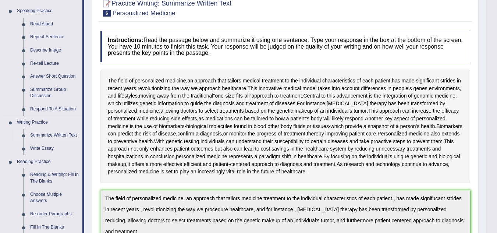
click at [52, 133] on link "Summarize Written Text" at bounding box center [55, 135] width 56 height 13
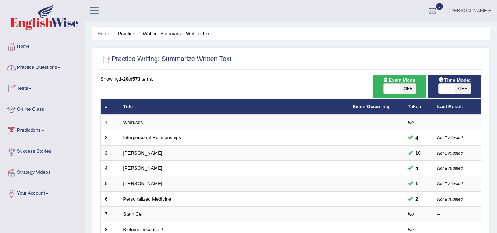
click at [61, 64] on link "Practice Questions" at bounding box center [42, 66] width 84 height 18
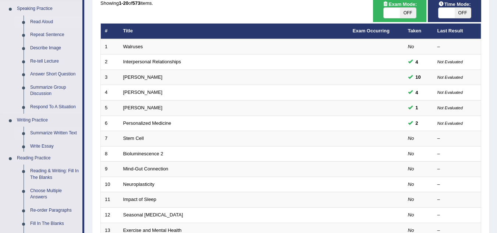
scroll to position [147, 0]
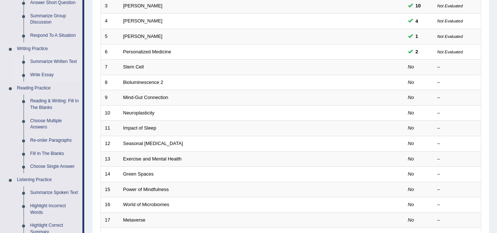
click at [46, 74] on link "Write Essay" at bounding box center [55, 74] width 56 height 13
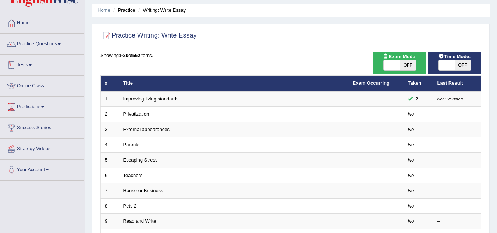
scroll to position [37, 0]
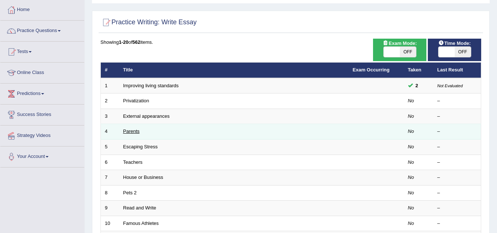
click at [135, 130] on link "Parents" at bounding box center [131, 131] width 17 height 6
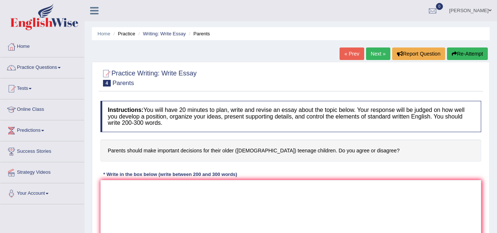
drag, startPoint x: 106, startPoint y: 151, endPoint x: 179, endPoint y: 151, distance: 73.5
click at [179, 151] on h4 "Parents should make important decisions for their older ([DEMOGRAPHIC_DATA]) te…" at bounding box center [290, 150] width 381 height 22
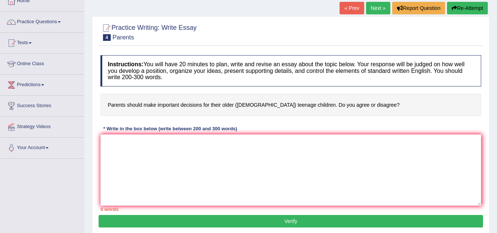
scroll to position [110, 0]
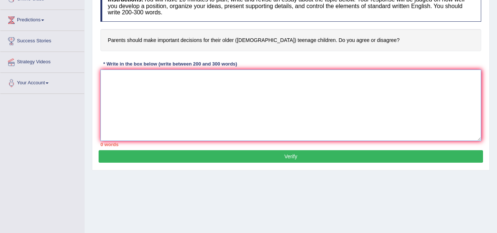
click at [130, 85] on textarea at bounding box center [290, 104] width 381 height 71
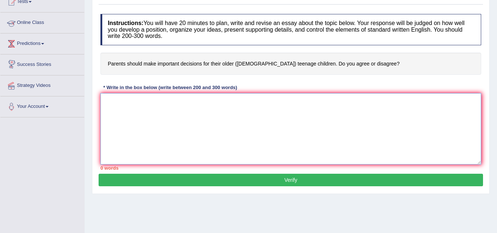
scroll to position [74, 0]
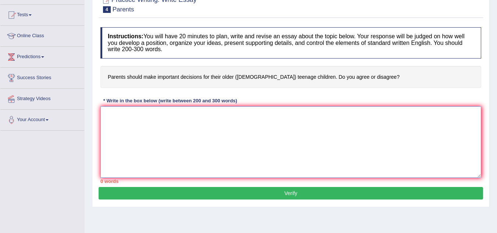
type textarea "i"
click at [143, 113] on textarea "I agree with that statement" at bounding box center [290, 141] width 381 height 71
click at [142, 115] on textarea "I agree with that the statement" at bounding box center [290, 141] width 381 height 71
click at [167, 115] on textarea "I agree with the statement" at bounding box center [290, 141] width 381 height 71
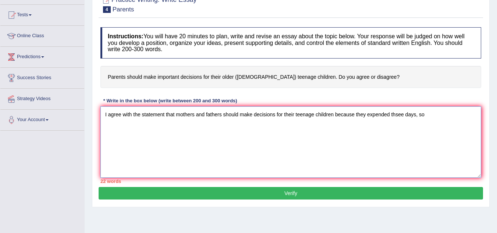
click at [401, 115] on textarea "I agree with the statement that mothers and fathers should make decisions for t…" at bounding box center [290, 141] width 381 height 71
click at [424, 113] on textarea "I agree with the statement that mothers and fathers should make decisions for t…" at bounding box center [290, 141] width 381 height 71
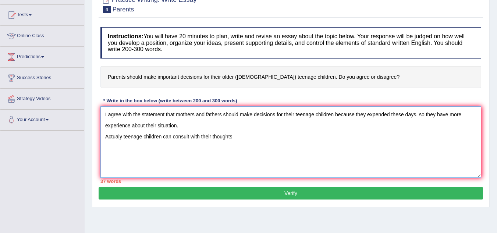
click at [199, 136] on textarea "I agree with the statement that mothers and fathers should make decisions for t…" at bounding box center [290, 141] width 381 height 71
click at [238, 136] on textarea "I agree with the statement that mothers and fathers should make decisions for t…" at bounding box center [290, 141] width 381 height 71
click at [198, 137] on textarea "I agree with the statement that mothers and fathers should make decisions for t…" at bounding box center [290, 141] width 381 height 71
click at [257, 139] on textarea "I agree with the statement that mothers and fathers should make decisions for t…" at bounding box center [290, 141] width 381 height 71
paste textarea "guardians"
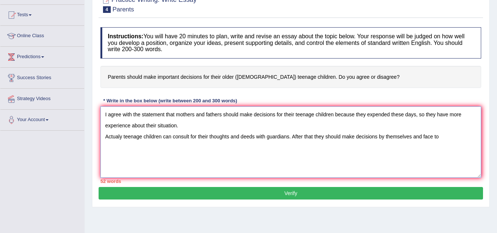
paste textarea "consequences"
click at [332, 114] on textarea "I agree with the statement that mothers and fathers should make decisions for t…" at bounding box center [290, 141] width 381 height 71
click at [356, 115] on textarea "I agree with the statement that mothers and fathers should make decisions for t…" at bounding box center [290, 141] width 381 height 71
click at [358, 114] on textarea "I agree with the statement that mothers and fathers should make decisions for t…" at bounding box center [290, 141] width 381 height 71
click at [368, 114] on textarea "I agree with the statement that mothers and fathers should make decisions for t…" at bounding box center [290, 141] width 381 height 71
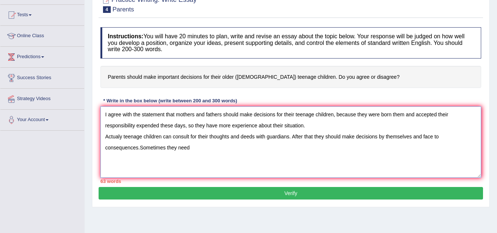
click at [404, 115] on textarea "I agree with the statement that mothers and fathers should make decisions for t…" at bounding box center [290, 141] width 381 height 71
click at [134, 126] on textarea "I agree with the statement that mothers and fathers should make decisions for t…" at bounding box center [290, 141] width 381 height 71
drag, startPoint x: 330, startPoint y: 127, endPoint x: 100, endPoint y: 116, distance: 230.1
click at [100, 116] on textarea "I agree with the statement that mothers and fathers should make decisions for t…" at bounding box center [290, 141] width 381 height 71
click at [308, 125] on textarea "I agree with the statement that mothers and fathers should make decisions for t…" at bounding box center [290, 141] width 381 height 71
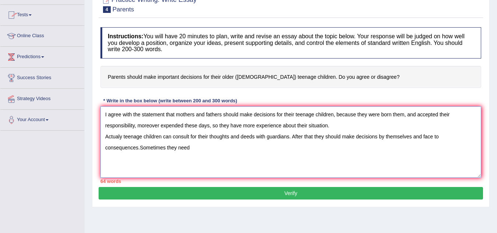
click at [308, 125] on textarea "I agree with the statement that mothers and fathers should make decisions for t…" at bounding box center [290, 141] width 381 height 71
click at [308, 126] on textarea "I agree with the statement that mothers and fathers should make decisions for t…" at bounding box center [290, 141] width 381 height 71
click at [307, 128] on textarea "I agree with the statement that mothers and fathers should make decisions for t…" at bounding box center [290, 141] width 381 height 71
drag, startPoint x: 307, startPoint y: 126, endPoint x: 296, endPoint y: 126, distance: 10.3
click at [296, 126] on textarea "I agree with the statement that mothers and fathers should make decisions for t…" at bounding box center [290, 141] width 381 height 71
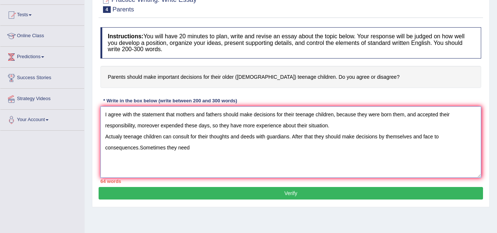
paste textarea "eenages"
click at [391, 115] on textarea "I agree with the statement that mothers and fathers should make decisions for t…" at bounding box center [290, 141] width 381 height 71
drag, startPoint x: 339, startPoint y: 125, endPoint x: 102, endPoint y: 114, distance: 237.1
click at [102, 114] on textarea "I agree with the statement that mothers and fathers should make decisions for t…" at bounding box center [290, 141] width 381 height 71
click at [346, 126] on textarea "I agree with the statement that mothers and fathers should make decisions for t…" at bounding box center [290, 141] width 381 height 71
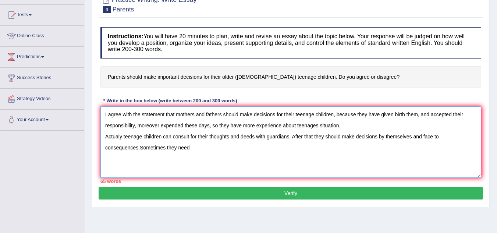
click at [202, 148] on textarea "I agree with the statement that mothers and fathers should make decisions for t…" at bounding box center [290, 141] width 381 height 71
click at [140, 147] on textarea "I agree with the statement that mothers and fathers should make decisions for t…" at bounding box center [290, 141] width 381 height 71
click at [195, 149] on textarea "I agree with the statement that mothers and fathers should make decisions for t…" at bounding box center [290, 141] width 381 height 71
drag, startPoint x: 352, startPoint y: 147, endPoint x: 104, endPoint y: 151, distance: 247.5
click at [104, 151] on textarea "I agree with the statement that mothers and fathers should make decisions for t…" at bounding box center [290, 141] width 381 height 71
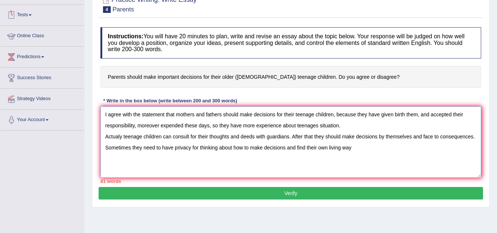
click at [361, 151] on textarea "I agree with the statement that mothers and fathers should make decisions for t…" at bounding box center [290, 141] width 381 height 71
click at [383, 148] on textarea "I agree with the statement that mothers and fathers should make decisions for t…" at bounding box center [290, 141] width 381 height 71
click at [395, 146] on textarea "I agree with the statement that mothers and fathers should make decisions for t…" at bounding box center [290, 141] width 381 height 71
drag, startPoint x: 439, startPoint y: 148, endPoint x: 354, endPoint y: 147, distance: 84.6
click at [354, 147] on textarea "I agree with the statement that mothers and fathers should make decisions for t…" at bounding box center [290, 141] width 381 height 71
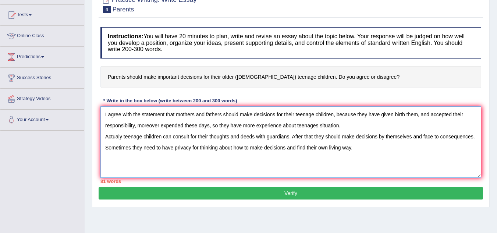
click at [291, 136] on textarea "I agree with the statement that mothers and fathers should make decisions for t…" at bounding box center [290, 141] width 381 height 71
paste textarea "Parent should try to understand them"
click at [399, 138] on textarea "I agree with the statement that mothers and fathers should make decisions for t…" at bounding box center [290, 141] width 381 height 71
click at [103, 116] on textarea "I agree with the statement that mothers and fathers should make decisions for t…" at bounding box center [290, 141] width 381 height 71
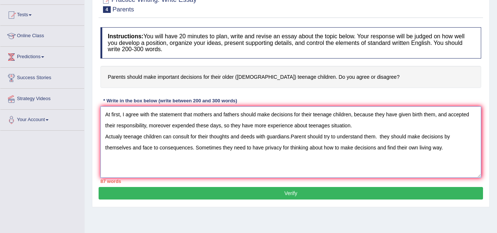
click at [381, 136] on textarea "At first, I agree with the statement that mothers and fathers should make decis…" at bounding box center [290, 141] width 381 height 71
drag, startPoint x: 443, startPoint y: 147, endPoint x: 196, endPoint y: 149, distance: 247.8
click at [196, 149] on textarea "At first, I agree with the statement that mothers and fathers should make decis…" at bounding box center [290, 141] width 381 height 71
click at [378, 136] on textarea "At first, I agree with the statement that mothers and fathers should make decis…" at bounding box center [290, 141] width 381 height 71
paste textarea "Sometimes they need to have privacy for thinking about how to make decisions an…"
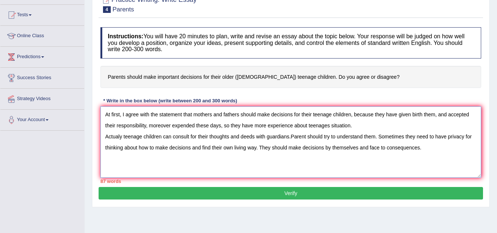
drag, startPoint x: 324, startPoint y: 148, endPoint x: 256, endPoint y: 149, distance: 67.3
click at [256, 149] on textarea "At first, I agree with the statement that mothers and fathers should make decis…" at bounding box center [290, 141] width 381 height 71
click at [302, 147] on textarea "At first, I agree with the statement that mothers and fathers should make decis…" at bounding box center [290, 141] width 381 height 71
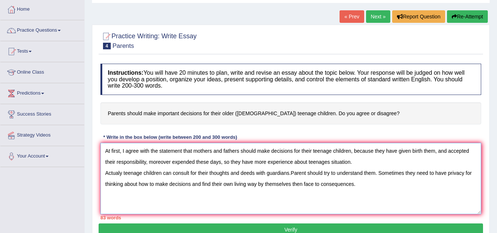
scroll to position [37, 0]
drag, startPoint x: 358, startPoint y: 185, endPoint x: 104, endPoint y: 149, distance: 255.9
click at [104, 149] on textarea "At first, I agree with the statement that mothers and fathers should make decis…" at bounding box center [290, 178] width 381 height 71
click at [366, 189] on textarea "At first, I agree with the statement that mothers and fathers should make decis…" at bounding box center [290, 178] width 381 height 71
click at [357, 164] on textarea "At first, I agree with the statement that mothers and fathers should make decis…" at bounding box center [290, 178] width 381 height 71
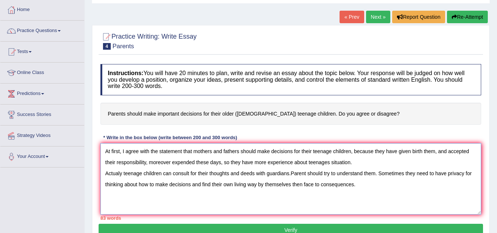
drag, startPoint x: 329, startPoint y: 163, endPoint x: 307, endPoint y: 163, distance: 21.7
click at [307, 163] on textarea "At first, I agree with the statement that mothers and fathers should make decis…" at bounding box center [290, 178] width 381 height 71
click at [198, 195] on textarea "At first, I agree with the statement that mothers and fathers should make decis…" at bounding box center [290, 178] width 381 height 71
click at [329, 163] on textarea "At first, I agree with the statement that mothers and fathers should make decis…" at bounding box center [290, 178] width 381 height 71
click at [359, 185] on textarea "At first, I agree with the statement that mothers and fathers should make decis…" at bounding box center [290, 178] width 381 height 71
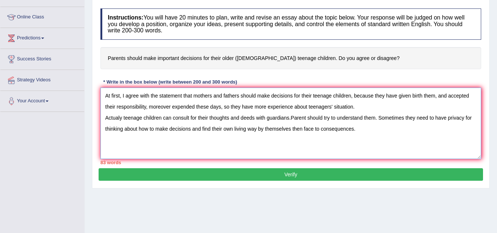
scroll to position [110, 0]
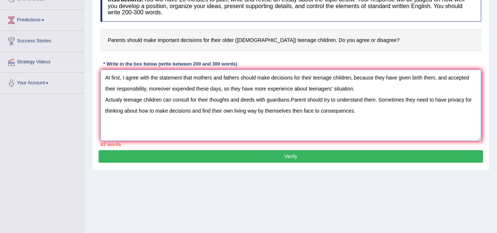
drag, startPoint x: 356, startPoint y: 111, endPoint x: 99, endPoint y: 73, distance: 260.2
click at [99, 73] on div "Instructions: You will have 20 minutes to plan, write and revise an essay about…" at bounding box center [291, 68] width 384 height 163
type textarea "At first, I agree with the statement that mothers and fathers should make decis…"
